Goal: Information Seeking & Learning: Understand process/instructions

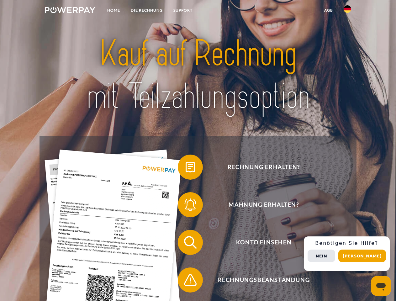
click at [70, 11] on img at bounding box center [70, 10] width 51 height 6
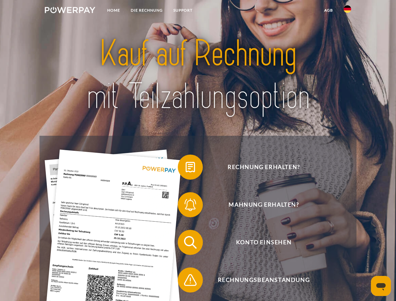
click at [348, 11] on img at bounding box center [348, 9] width 8 height 8
click at [328, 10] on link "agb" at bounding box center [328, 10] width 19 height 11
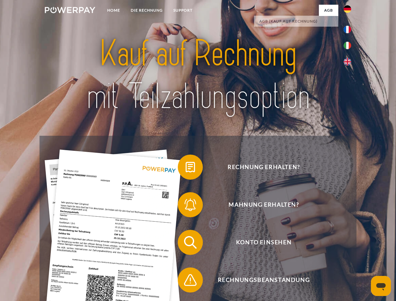
click at [186, 168] on span at bounding box center [180, 167] width 31 height 31
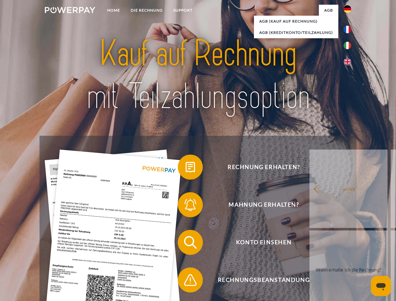
click at [186, 206] on div "Rechnung erhalten? Mahnung erhalten? Konto einsehen" at bounding box center [198, 261] width 317 height 251
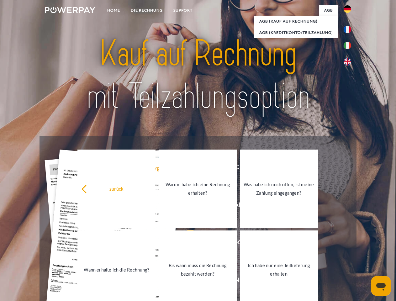
click at [186, 244] on link "Bis wann muss die Rechnung bezahlt werden?" at bounding box center [198, 270] width 78 height 78
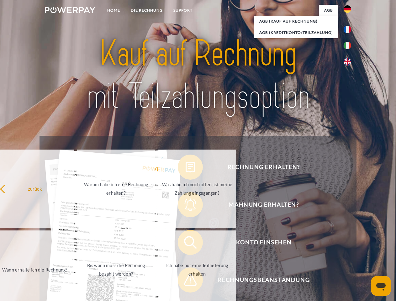
click at [186, 281] on span at bounding box center [180, 279] width 31 height 31
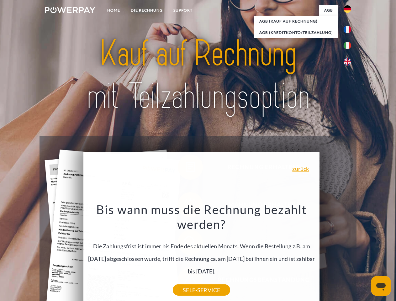
click at [349, 254] on div "Rechnung erhalten? Mahnung erhalten? Konto einsehen" at bounding box center [198, 261] width 317 height 251
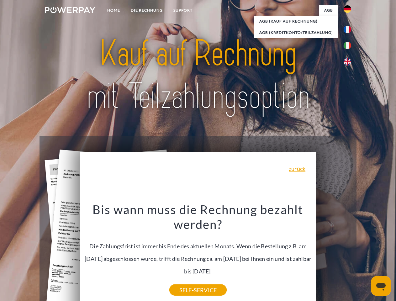
click at [334, 255] on span "Konto einsehen" at bounding box center [264, 242] width 154 height 25
click at [364, 256] on header "Home DIE RECHNUNG SUPPORT" at bounding box center [198, 216] width 396 height 433
